Goal: Manage account settings

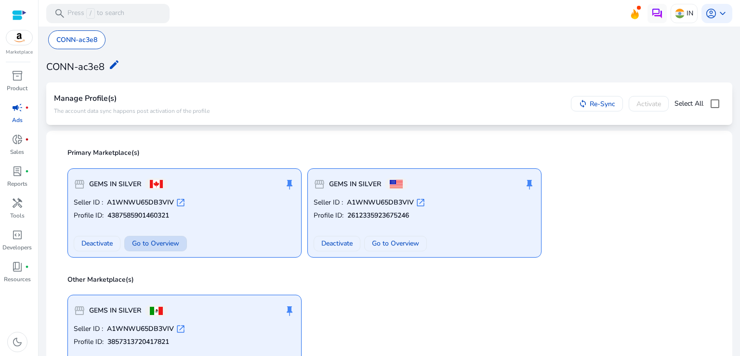
click at [144, 243] on span "Go to Overview" at bounding box center [155, 243] width 47 height 10
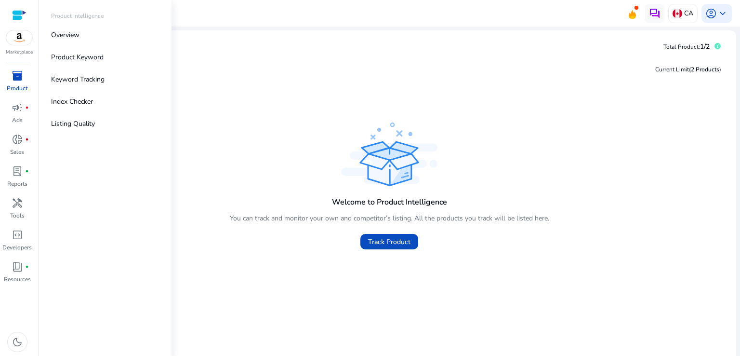
click at [14, 81] on span "inventory_2" at bounding box center [18, 76] width 12 height 12
click at [59, 23] on div "Product Intelligence" at bounding box center [104, 18] width 123 height 13
click at [54, 33] on p "Overview" at bounding box center [65, 35] width 28 height 10
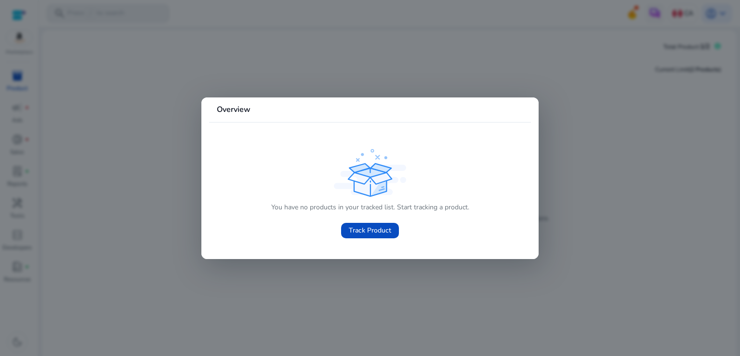
click at [387, 269] on div at bounding box center [370, 178] width 740 height 356
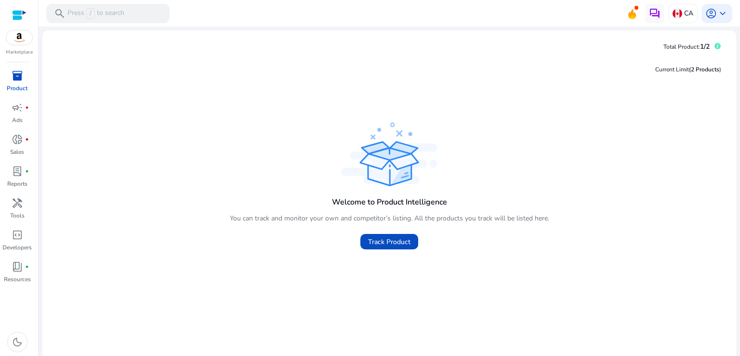
click at [589, 68] on div "Current Limit (2 Products )" at bounding box center [389, 69] width 679 height 20
click at [691, 14] on div "CA" at bounding box center [682, 13] width 29 height 19
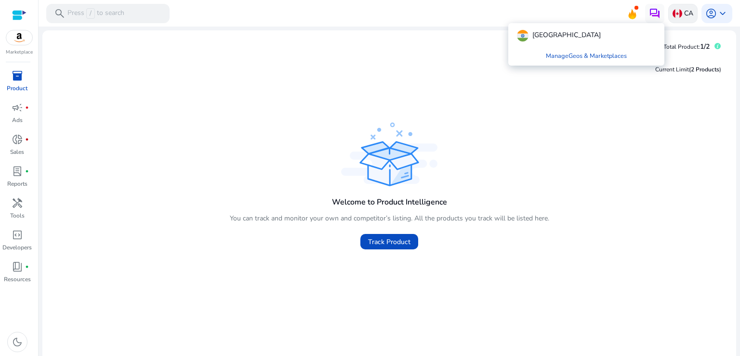
click at [691, 14] on div at bounding box center [370, 178] width 740 height 356
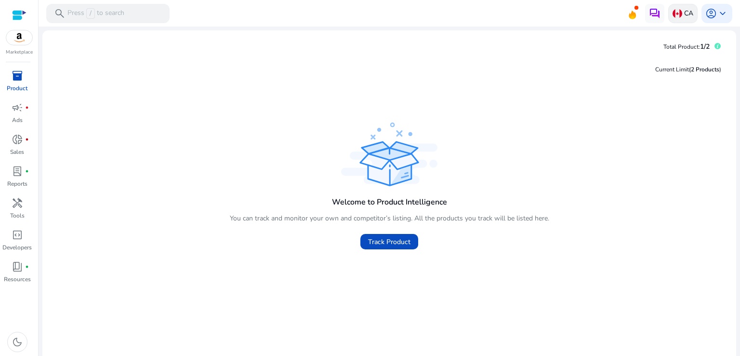
click at [686, 13] on p "CA" at bounding box center [688, 13] width 9 height 17
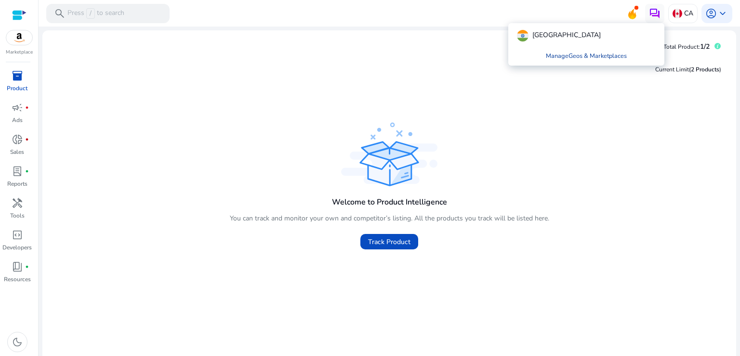
click at [561, 57] on link "Manage Geos & Marketplaces" at bounding box center [586, 55] width 96 height 17
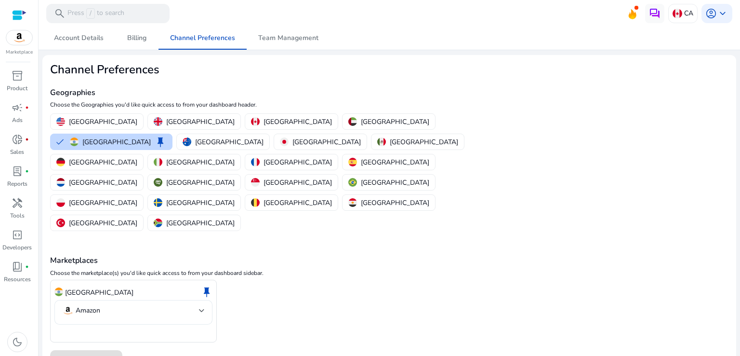
click at [148, 305] on mat-select-trigger "Amazon" at bounding box center [130, 311] width 137 height 12
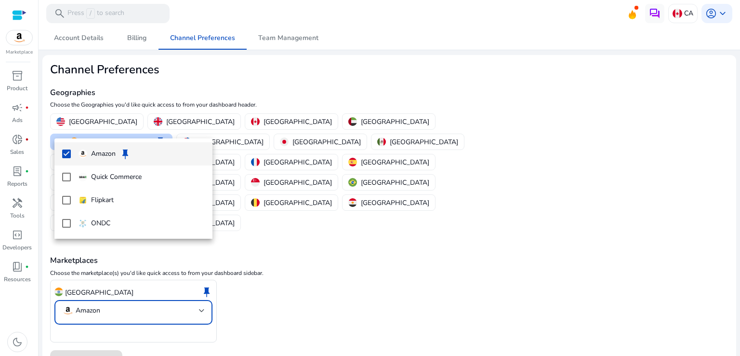
click at [351, 263] on div at bounding box center [370, 178] width 740 height 356
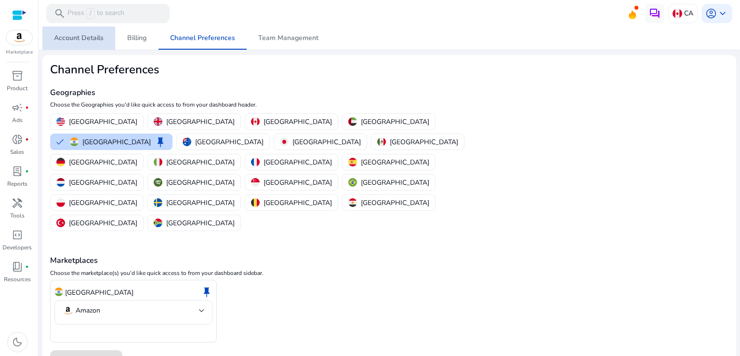
click at [89, 39] on span "Account Details" at bounding box center [79, 38] width 50 height 7
